Goal: Information Seeking & Learning: Understand process/instructions

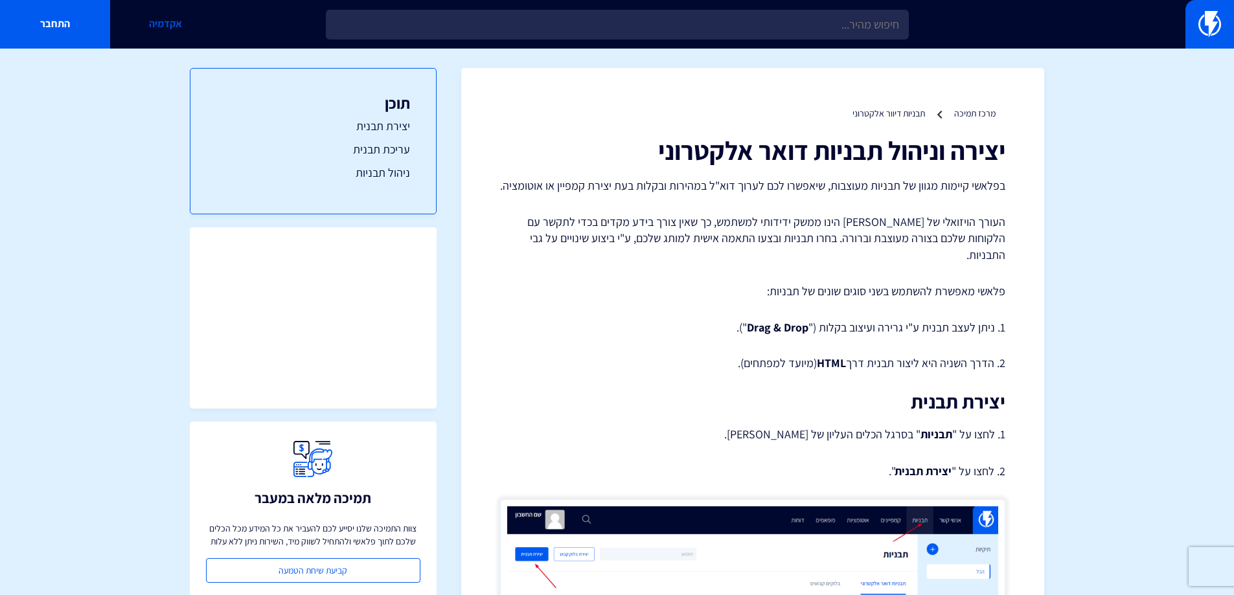
click at [162, 21] on link "אקדמיה" at bounding box center [165, 24] width 110 height 49
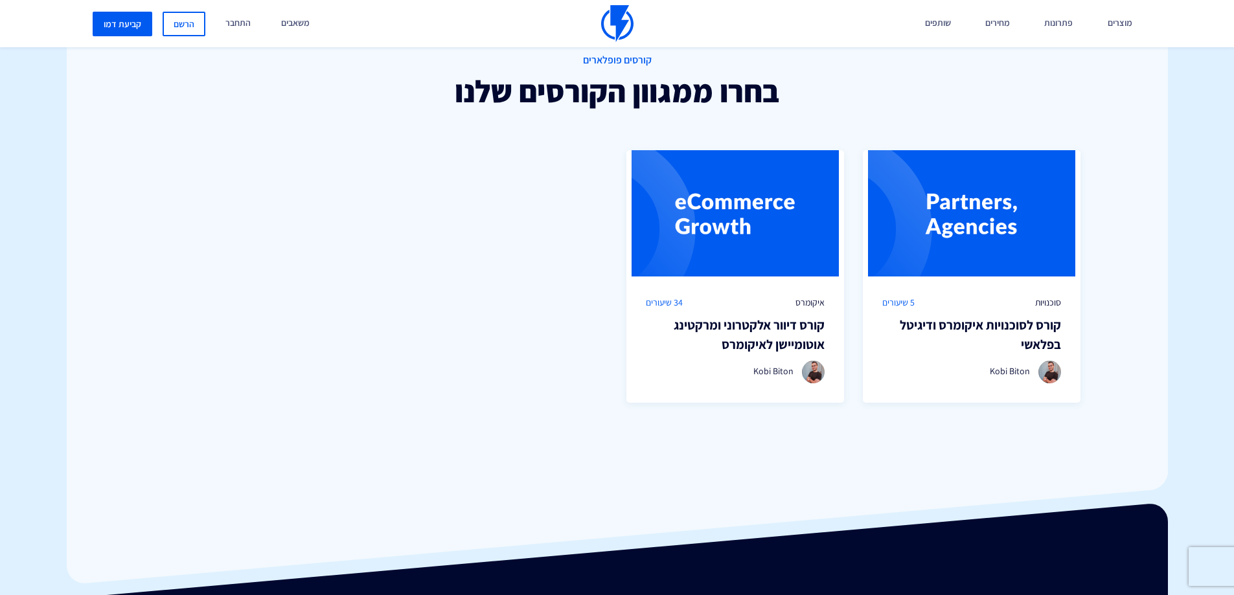
scroll to position [907, 0]
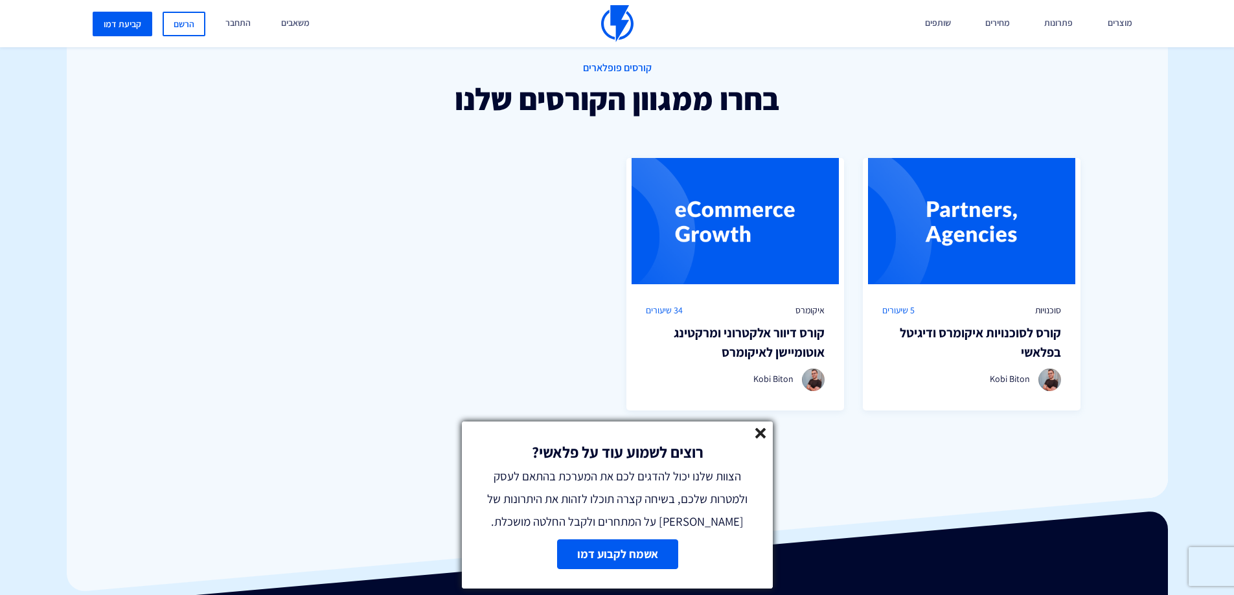
click at [934, 335] on h3 "קורס לסוכנויות איקומרס ודיגיטל בפלאשי" at bounding box center [971, 342] width 179 height 39
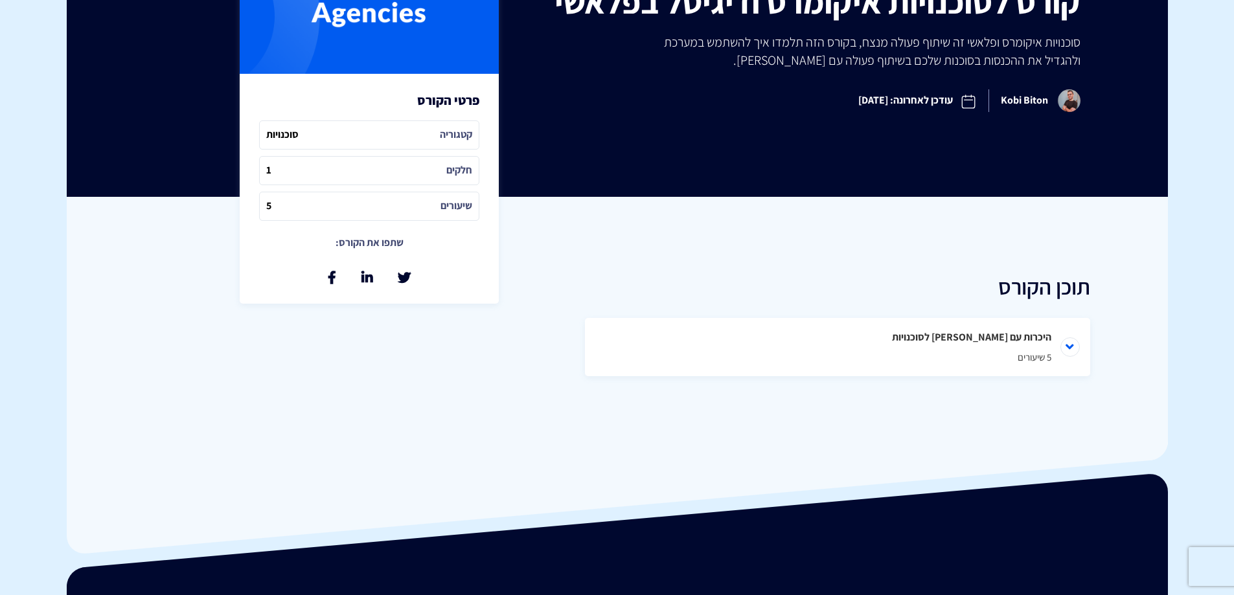
scroll to position [130, 0]
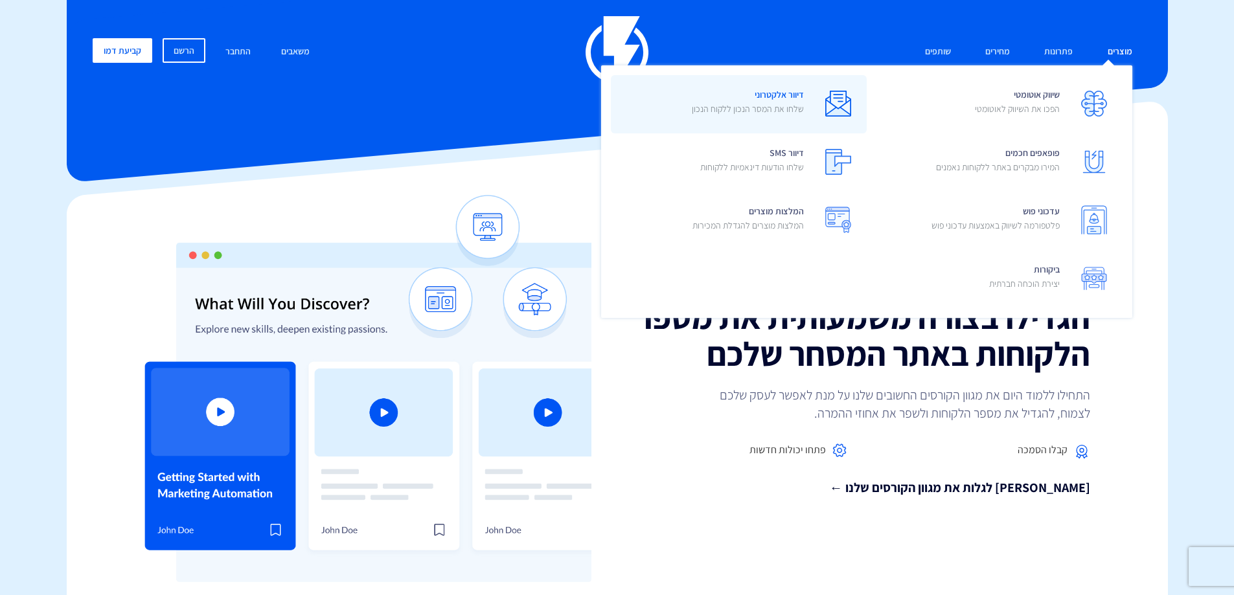
click at [826, 104] on img at bounding box center [838, 104] width 26 height 26
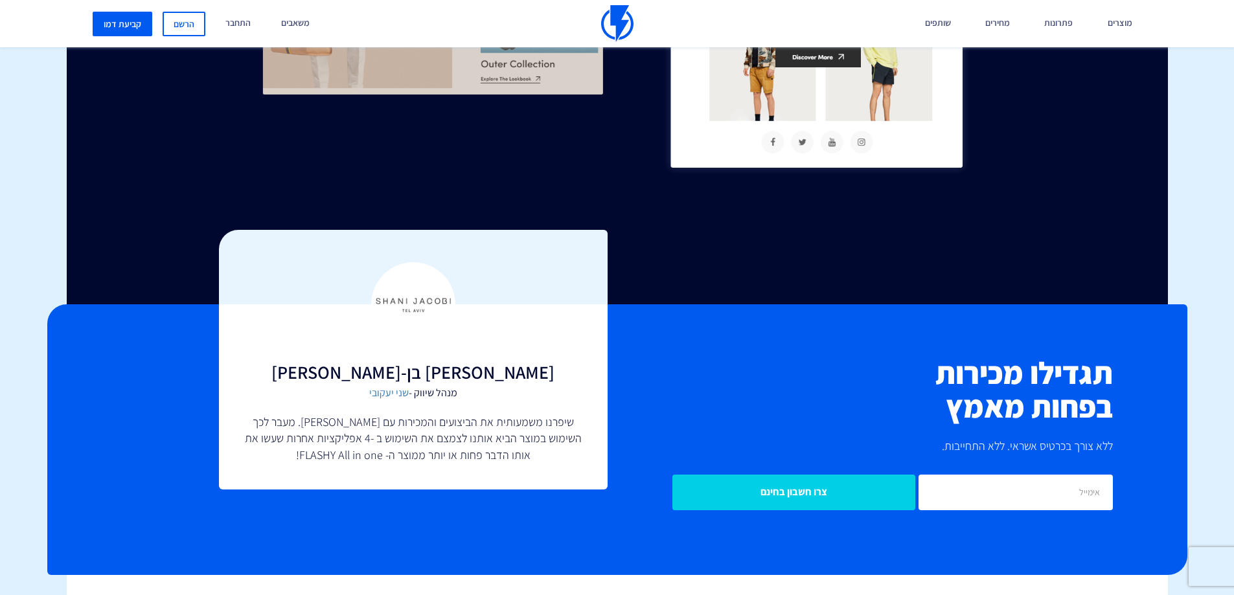
scroll to position [3820, 0]
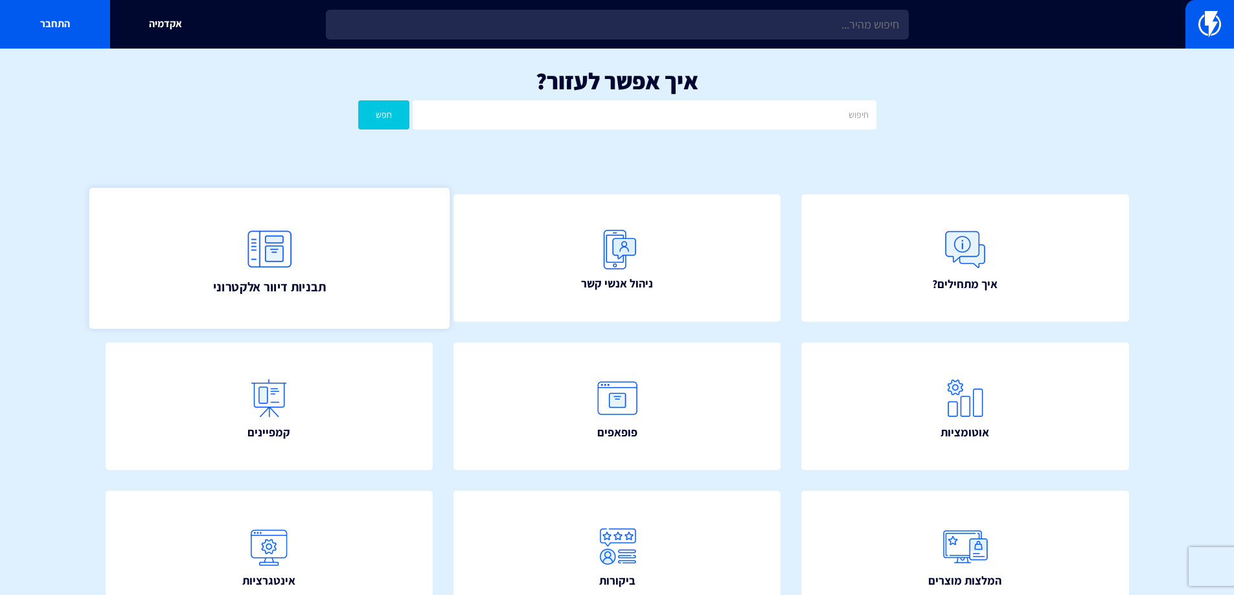
click at [292, 269] on img at bounding box center [268, 248] width 57 height 57
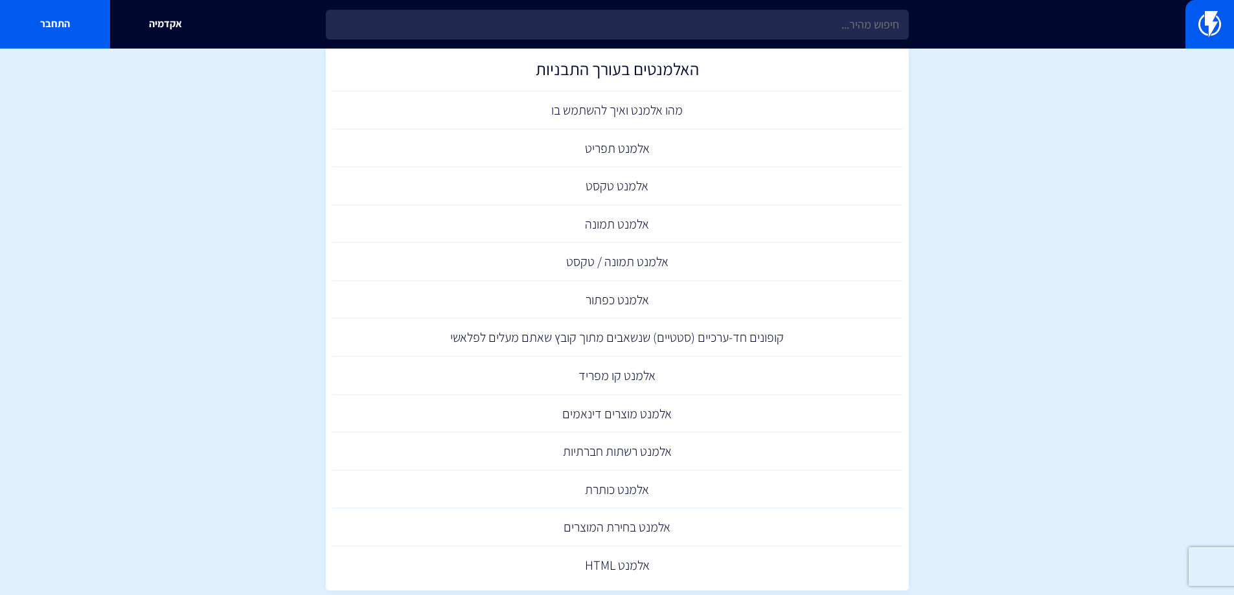
scroll to position [324, 0]
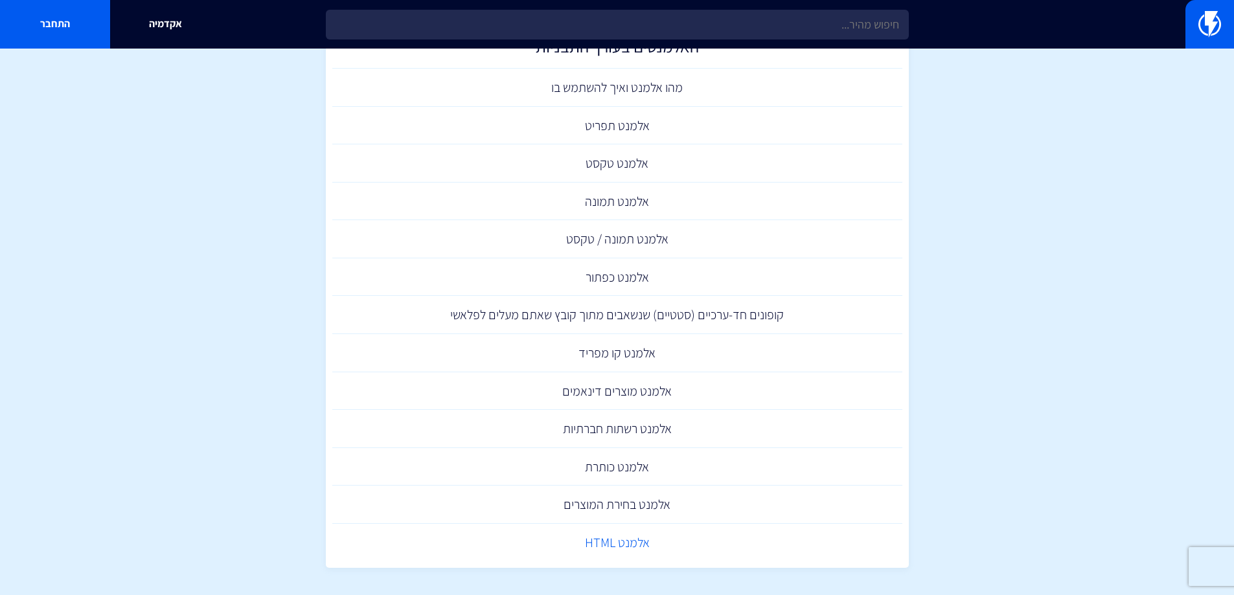
click at [602, 548] on link "אלמנט HTML" at bounding box center [617, 543] width 570 height 38
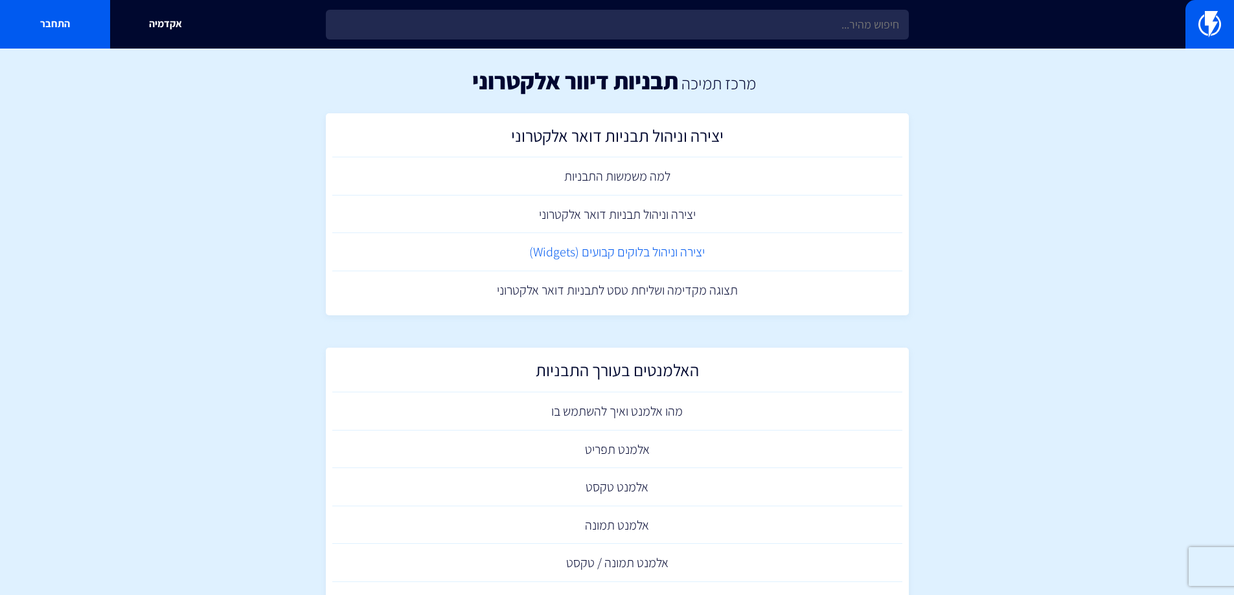
click at [641, 250] on link "יצירה וניהול בלוקים קבועים (Widgets)" at bounding box center [617, 252] width 570 height 38
click at [633, 207] on link "יצירה וניהול תבניות דואר אלקטרוני" at bounding box center [617, 215] width 570 height 38
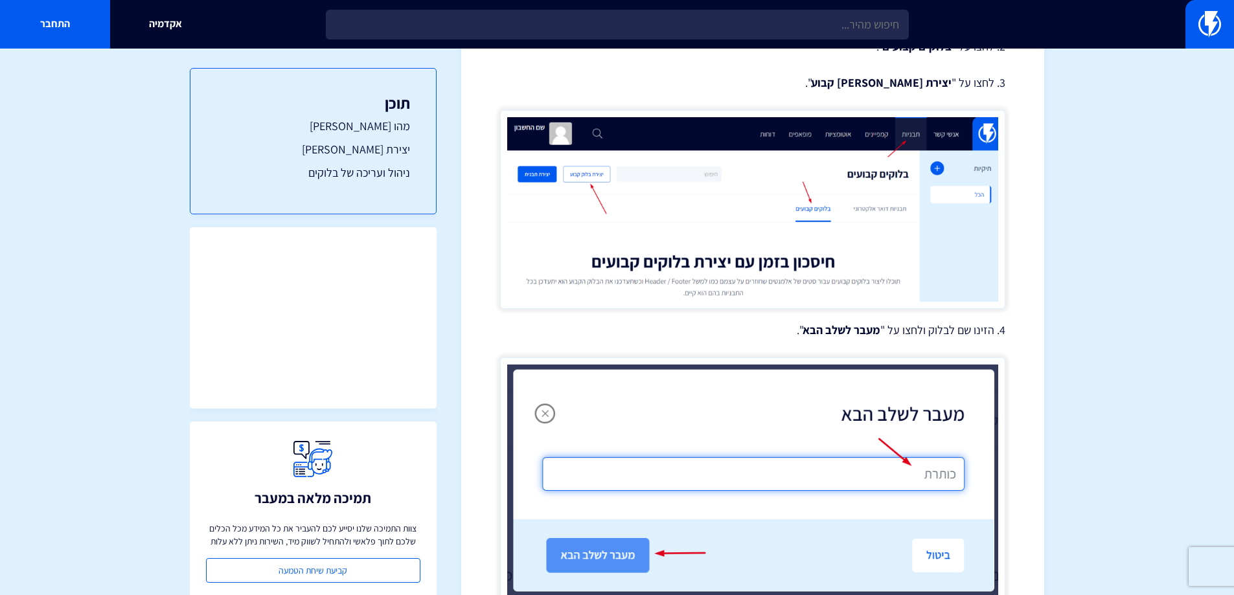
scroll to position [518, 0]
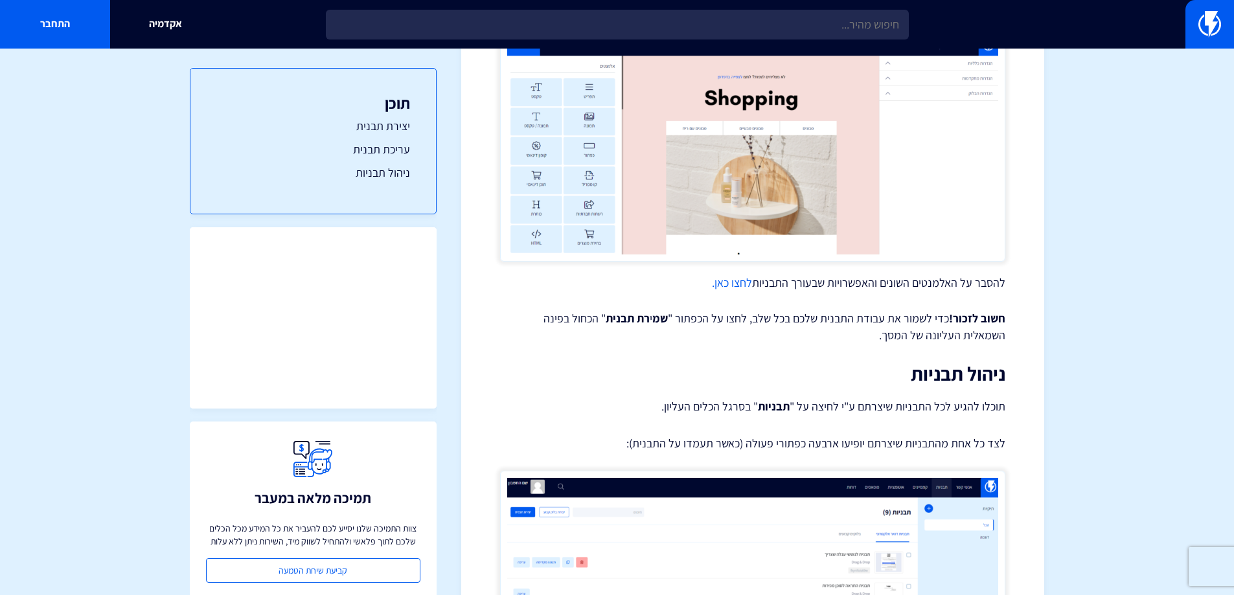
scroll to position [1809, 0]
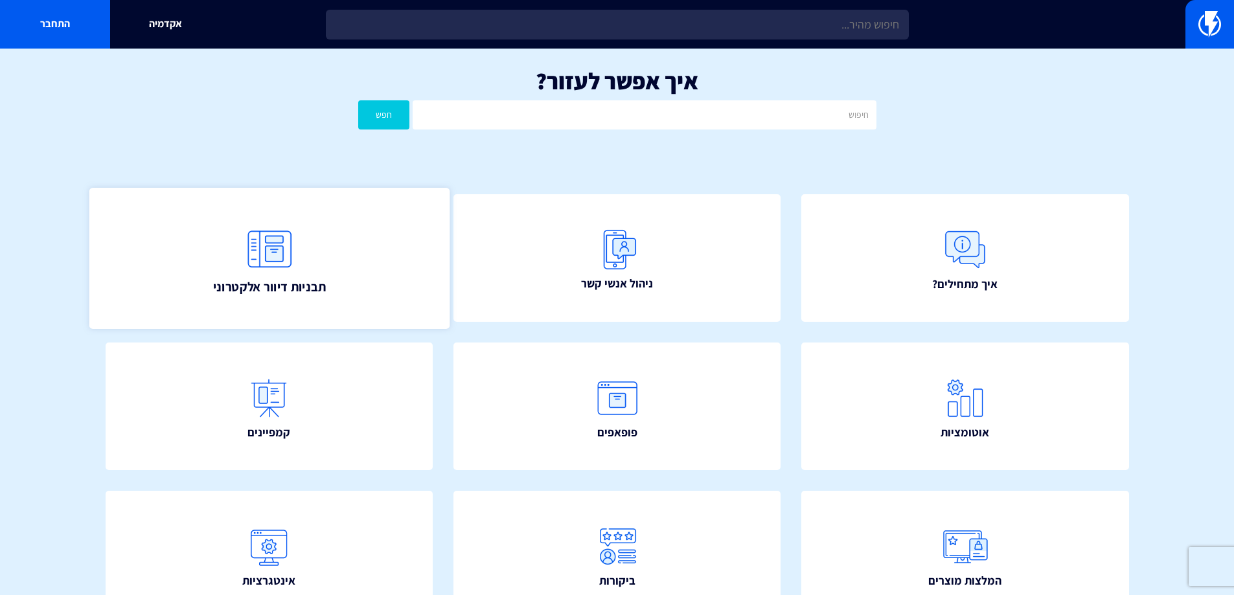
click at [272, 284] on span "תבניות דיוור אלקטרוני" at bounding box center [268, 286] width 113 height 18
